Goal: Information Seeking & Learning: Find specific fact

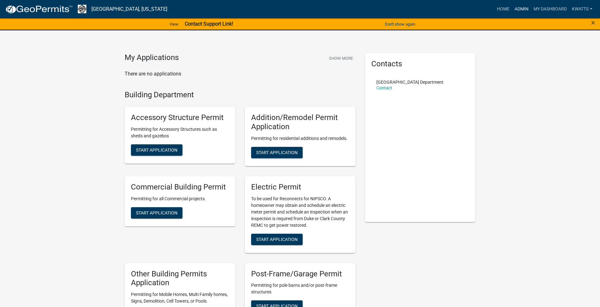
click at [525, 11] on link "Admin" at bounding box center [521, 9] width 19 height 12
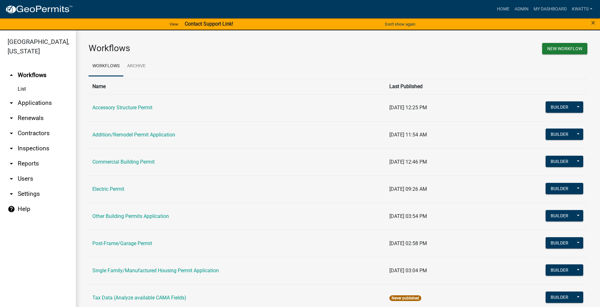
click at [34, 138] on link "arrow_drop_down Contractors" at bounding box center [38, 133] width 76 height 15
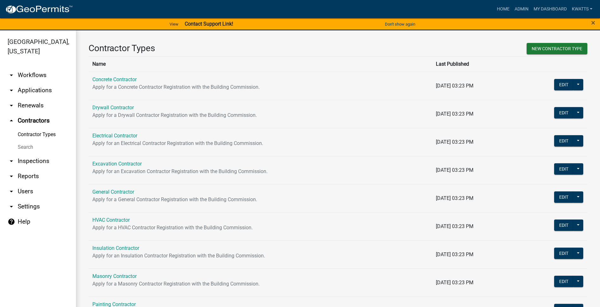
click at [33, 144] on link "Search" at bounding box center [38, 147] width 76 height 13
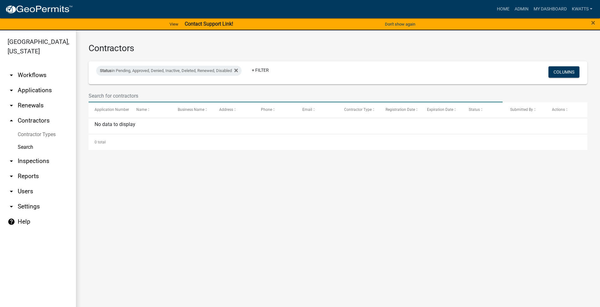
click at [143, 102] on input "text" at bounding box center [296, 95] width 414 height 13
select select "3: 100"
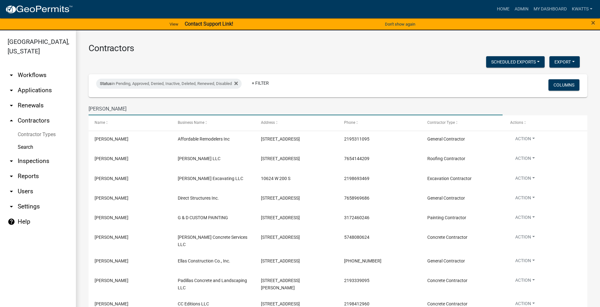
type input "[PERSON_NAME]"
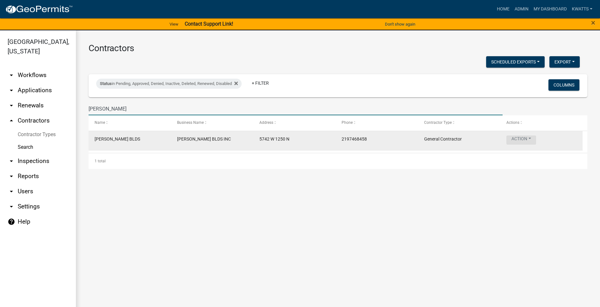
click at [533, 137] on button "Action" at bounding box center [521, 140] width 30 height 9
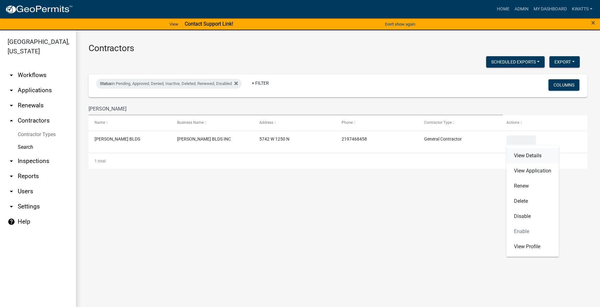
click at [524, 154] on link "View Details" at bounding box center [532, 155] width 52 height 15
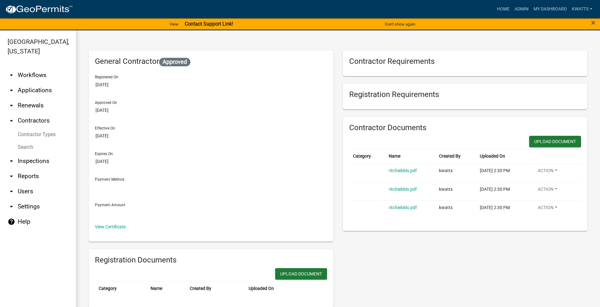
click at [119, 230] on div "View Certificate" at bounding box center [211, 227] width 232 height 7
drag, startPoint x: 119, startPoint y: 230, endPoint x: 119, endPoint y: 224, distance: 6.4
click at [119, 224] on div "View Certificate" at bounding box center [211, 227] width 232 height 7
click at [120, 226] on link "View Certificate" at bounding box center [110, 226] width 31 height 5
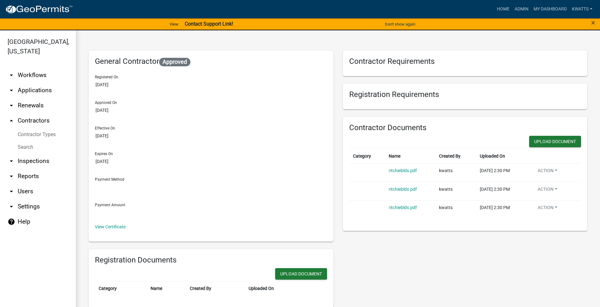
click at [28, 147] on link "Search" at bounding box center [38, 147] width 76 height 13
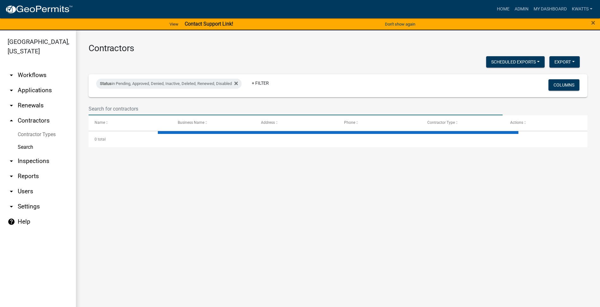
click at [103, 114] on input "text" at bounding box center [296, 108] width 414 height 13
select select "3: 100"
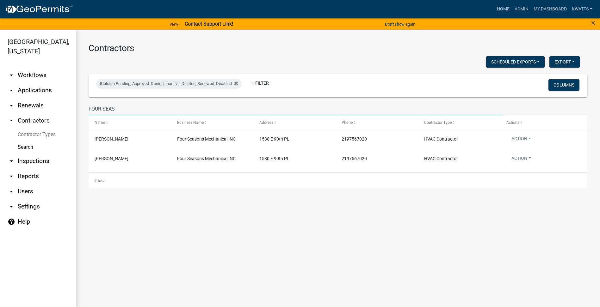
type input "FOUR SEAS"
